Goal: Transaction & Acquisition: Purchase product/service

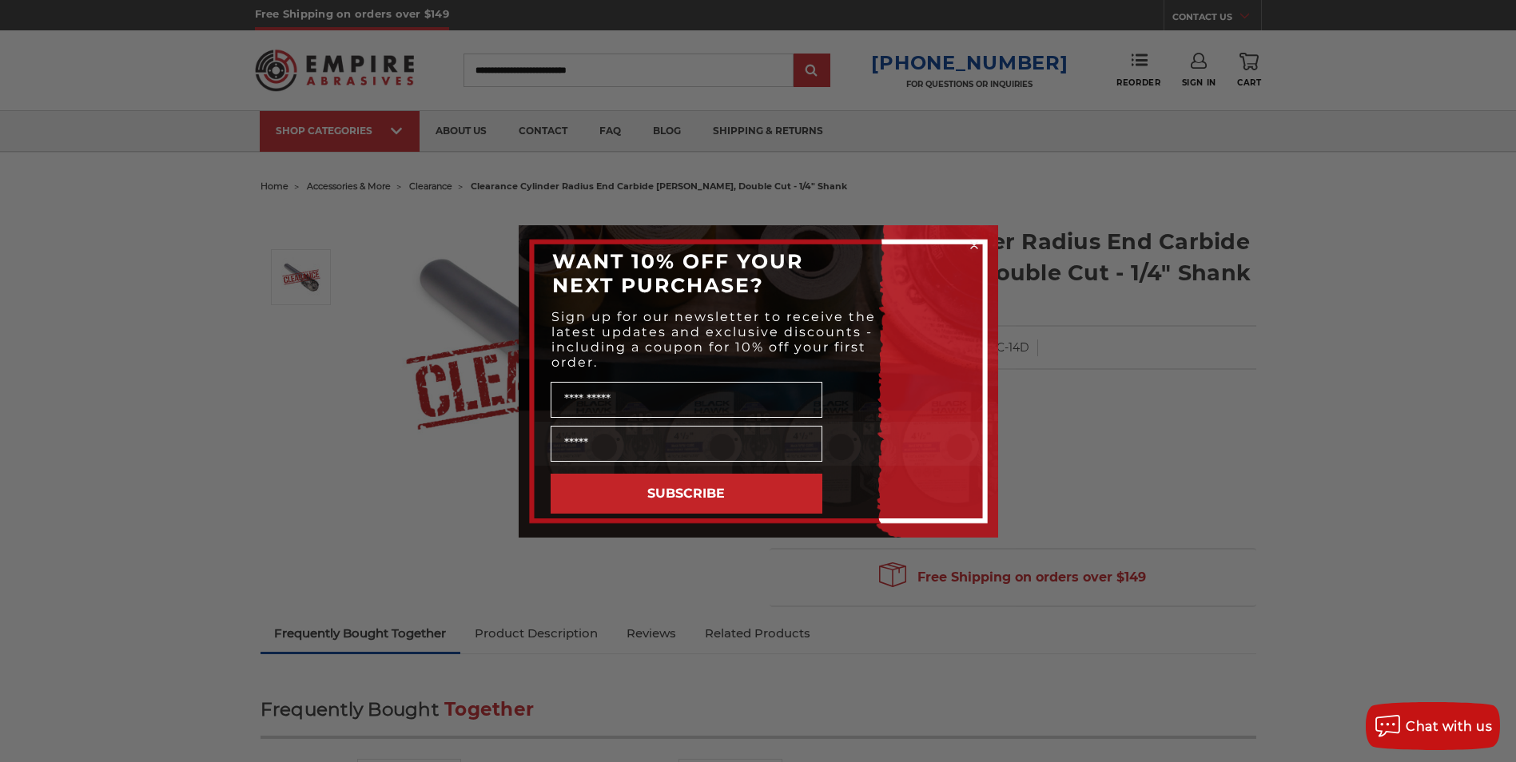
click at [971, 248] on icon "Close dialog" at bounding box center [974, 245] width 6 height 6
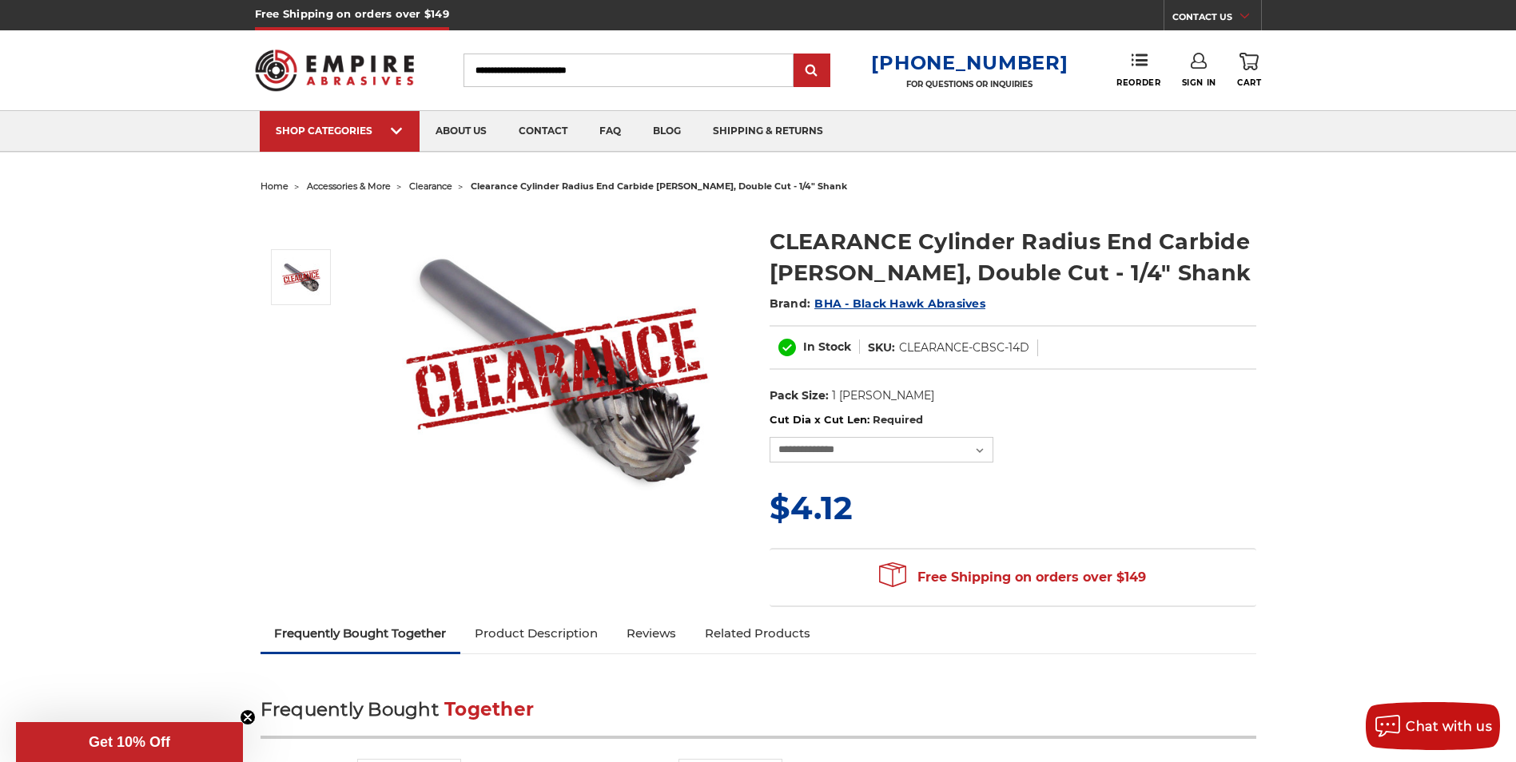
click at [661, 75] on input "Search" at bounding box center [628, 71] width 330 height 34
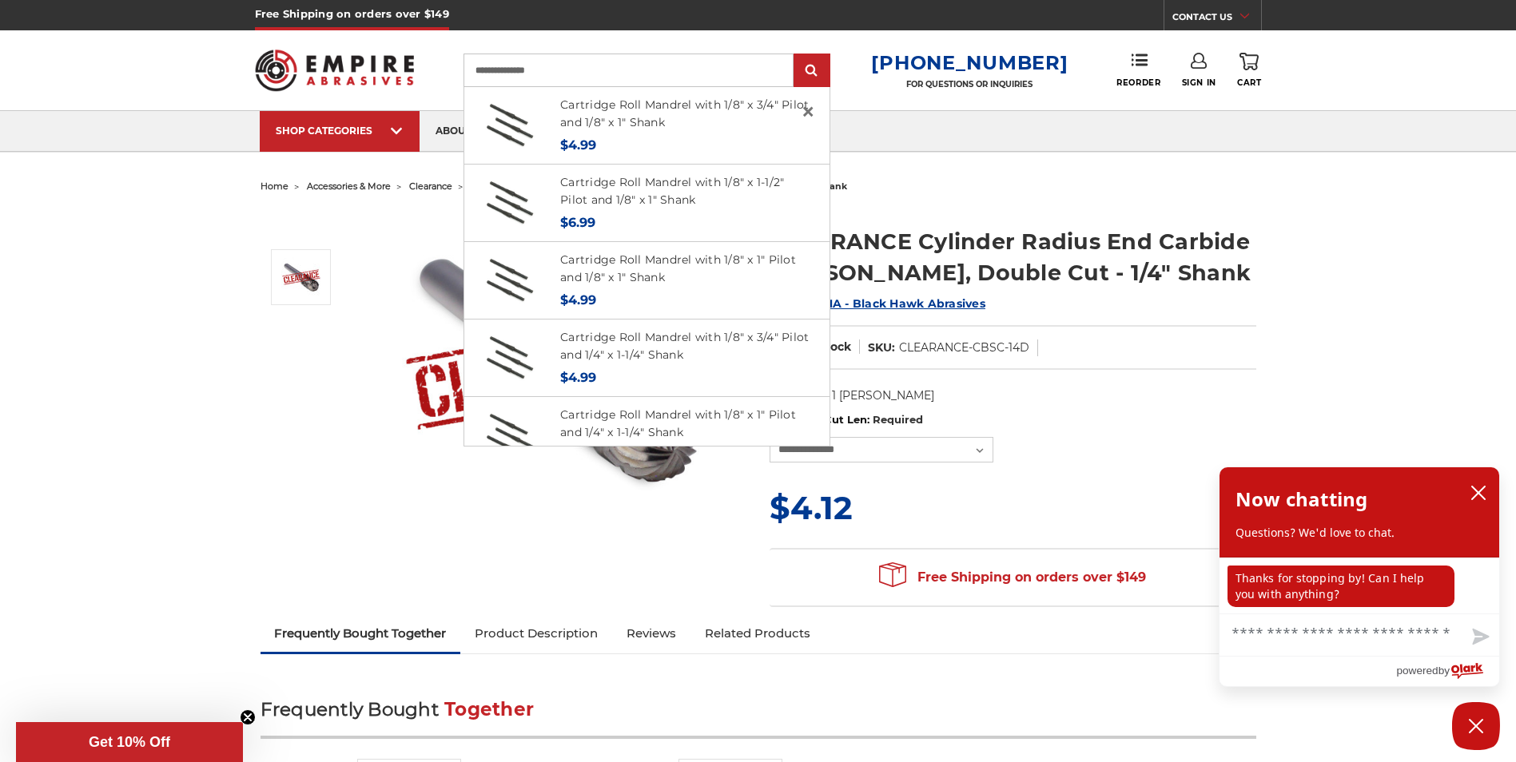
type input "**********"
click at [796, 55] on input "submit" at bounding box center [812, 71] width 32 height 32
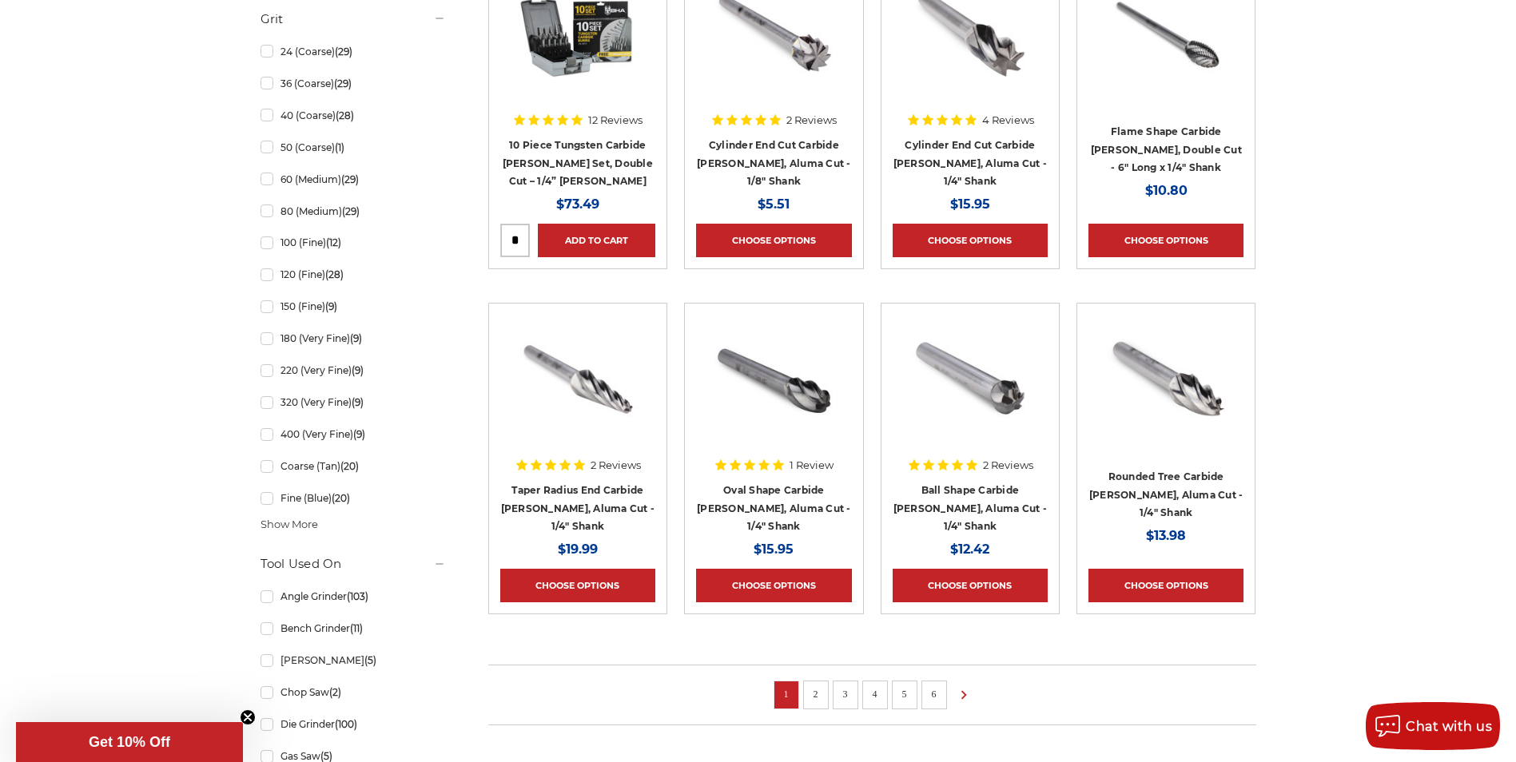
scroll to position [879, 0]
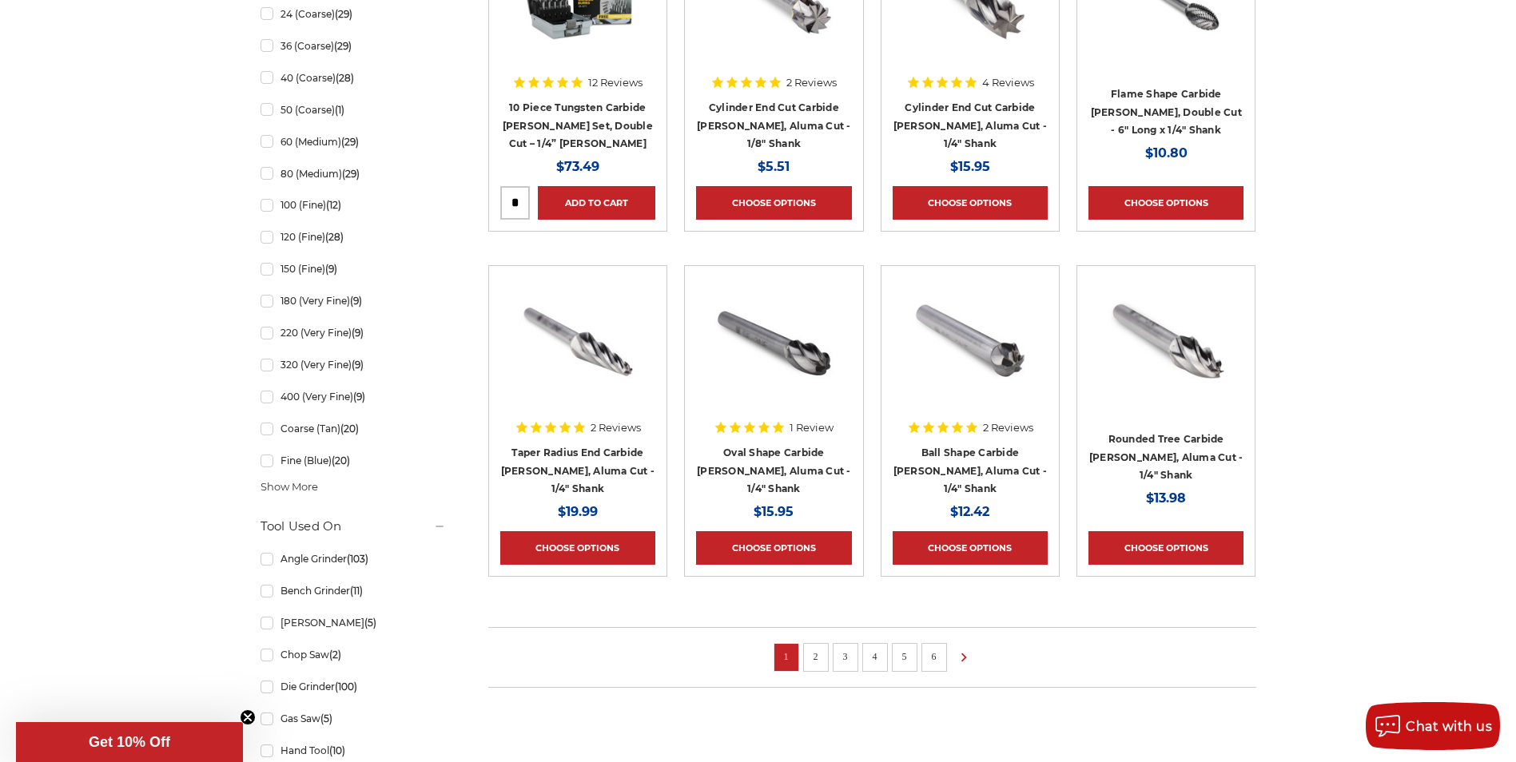
click at [820, 657] on link "2" at bounding box center [816, 657] width 16 height 18
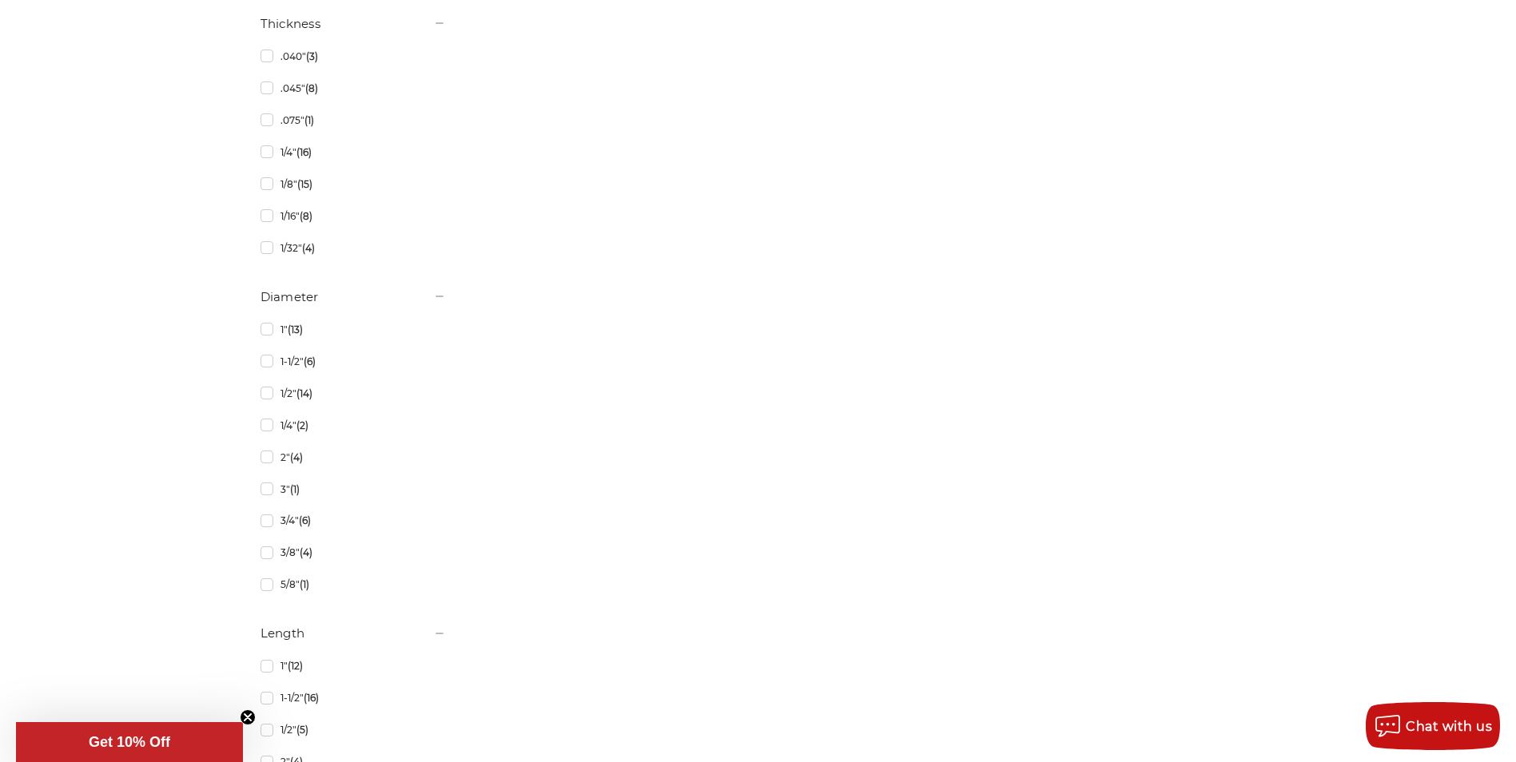
scroll to position [2716, 0]
click at [267, 253] on link "1/8" (15)" at bounding box center [352, 249] width 185 height 28
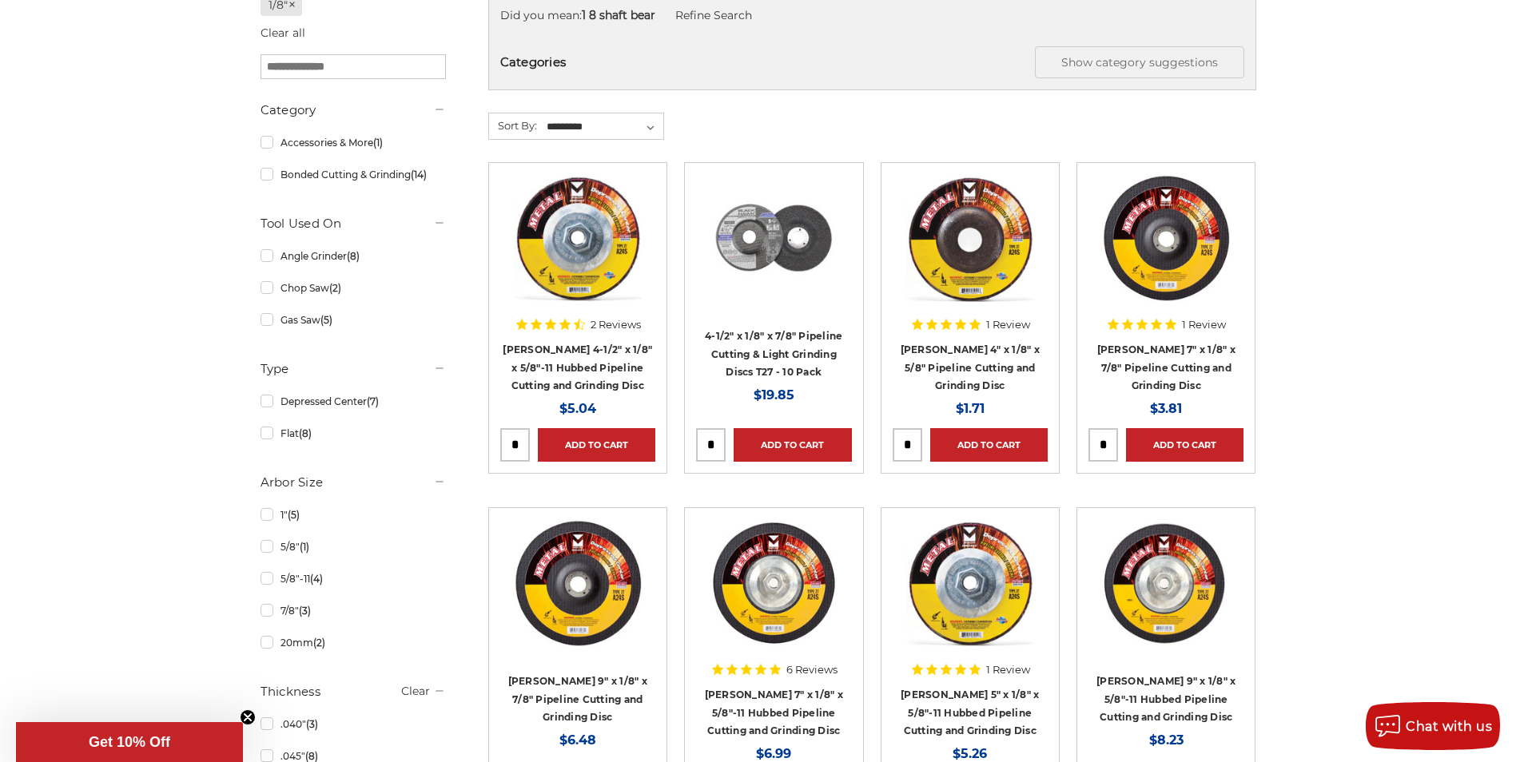
scroll to position [399, 0]
